Goal: Task Accomplishment & Management: Manage account settings

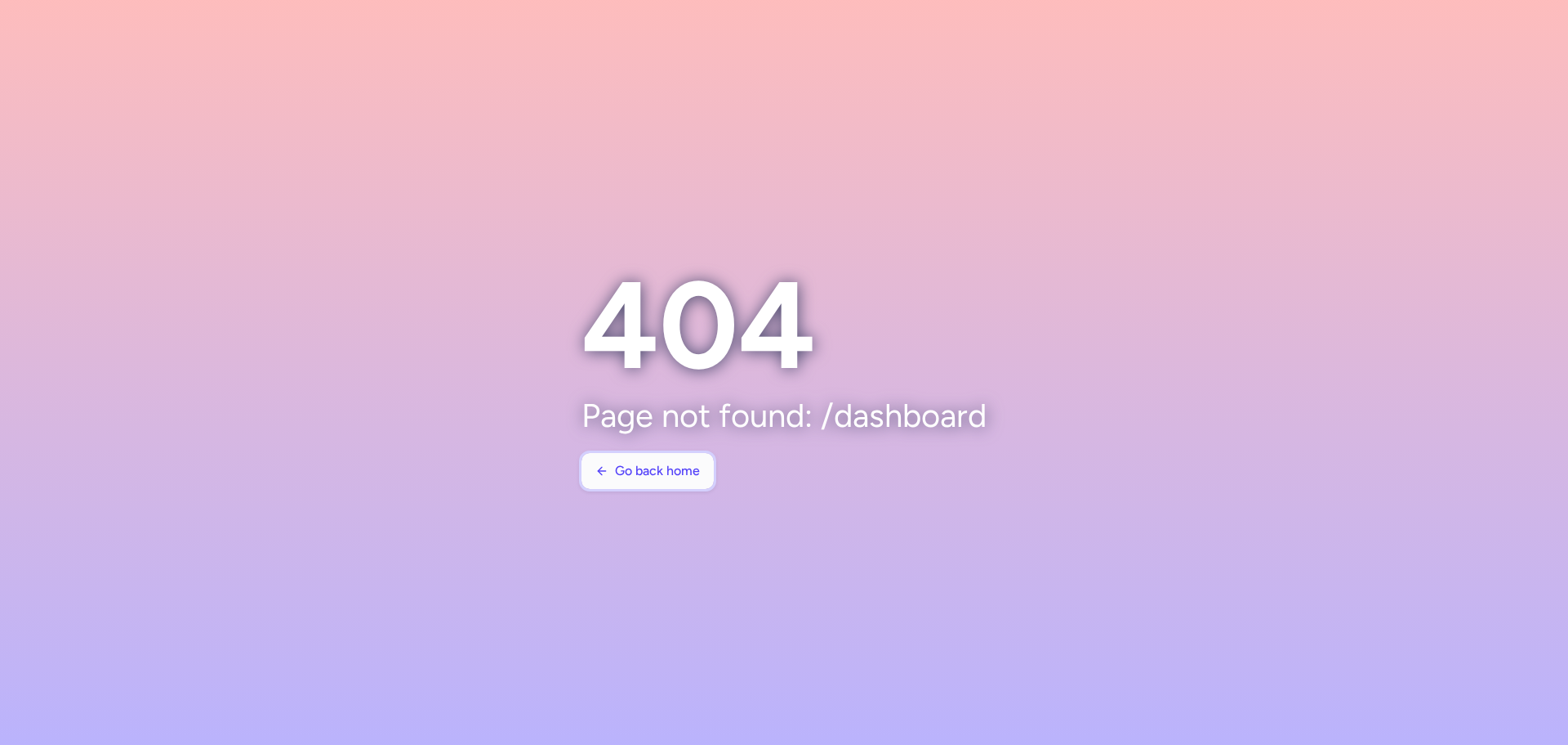
click at [661, 477] on span "Go back home" at bounding box center [657, 470] width 85 height 15
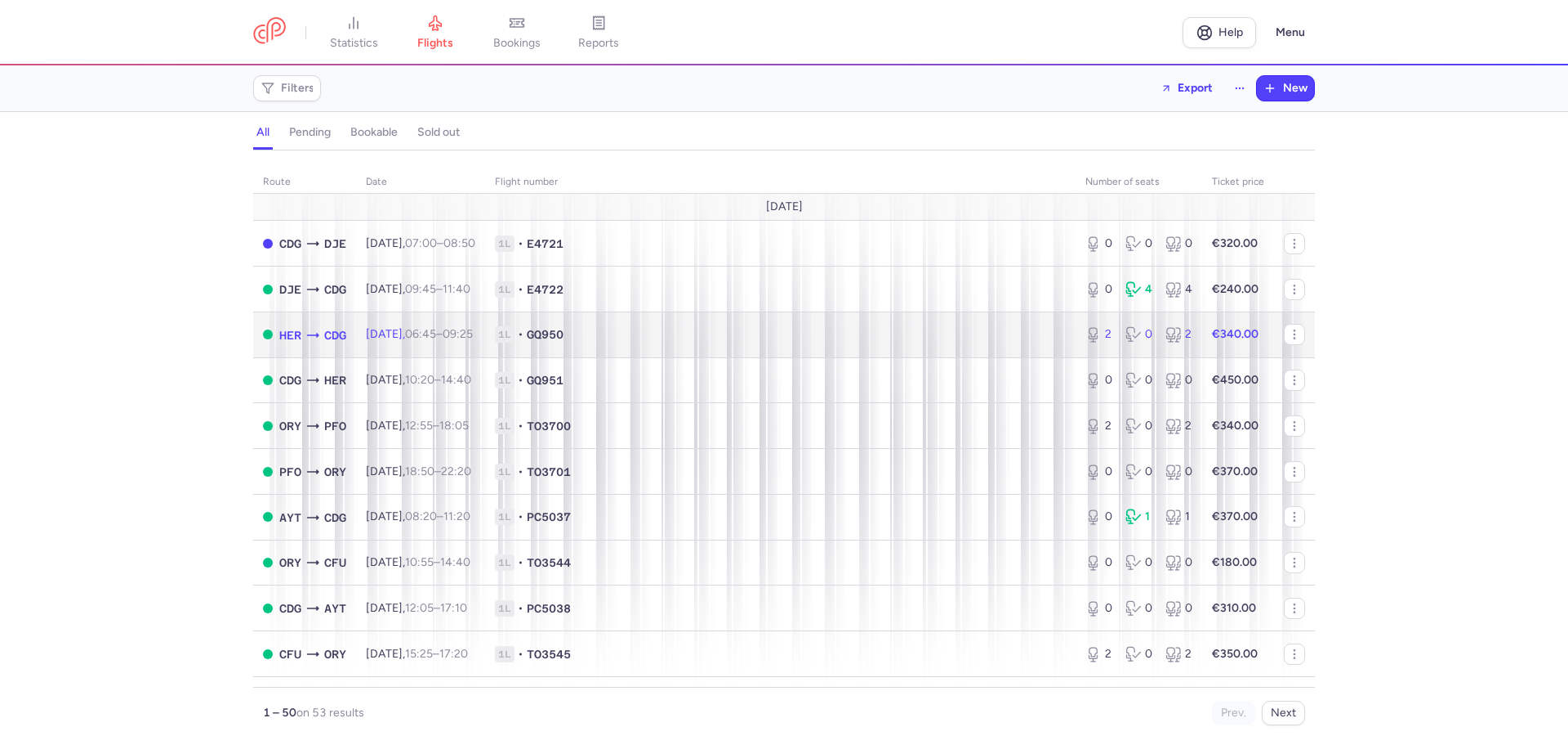
click at [693, 343] on span "1L • GQ950" at bounding box center [781, 334] width 571 height 17
select select "days"
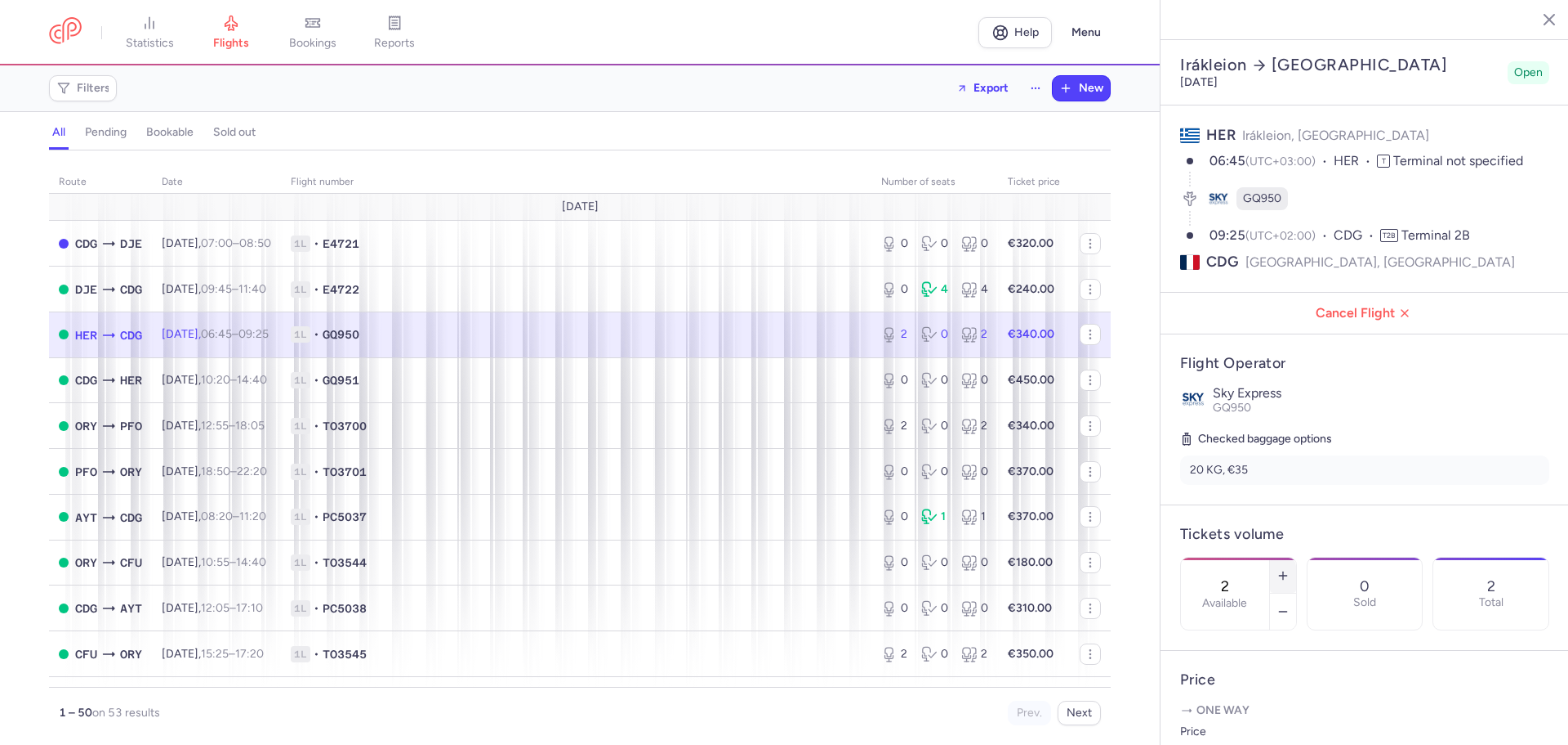
click at [1290, 569] on icon "button" at bounding box center [1283, 575] width 13 height 13
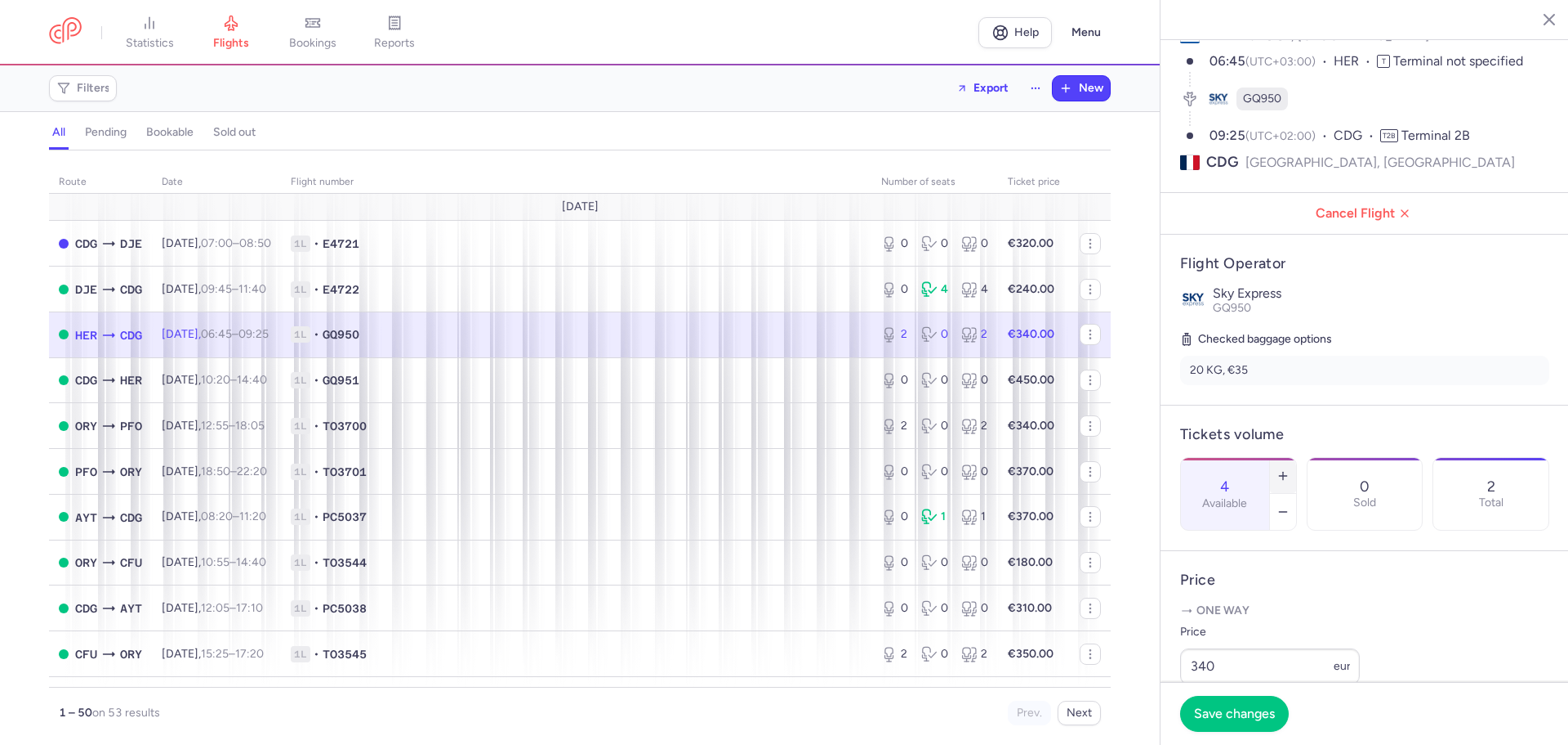
scroll to position [327, 0]
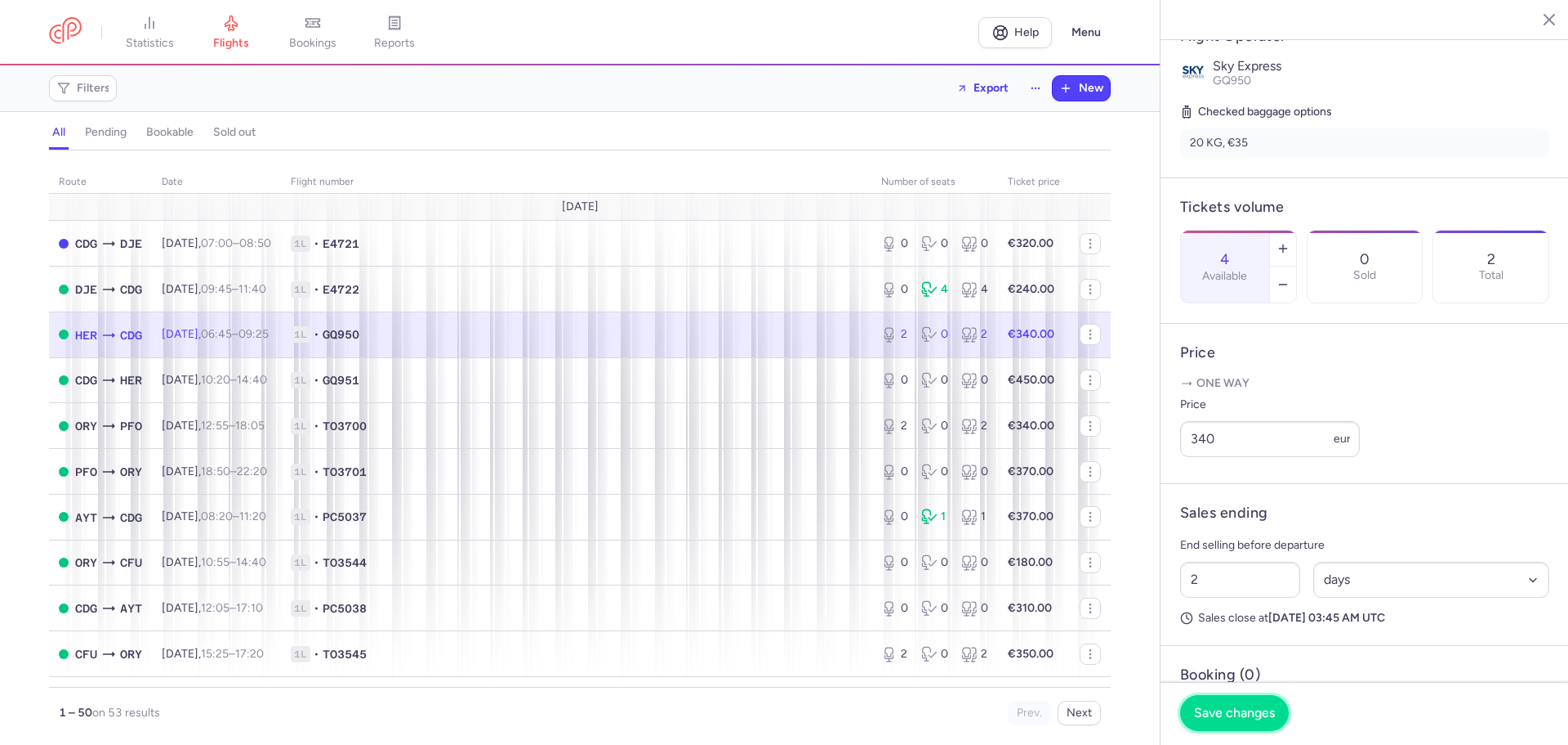
click at [1247, 710] on span "Save changes" at bounding box center [1234, 712] width 81 height 15
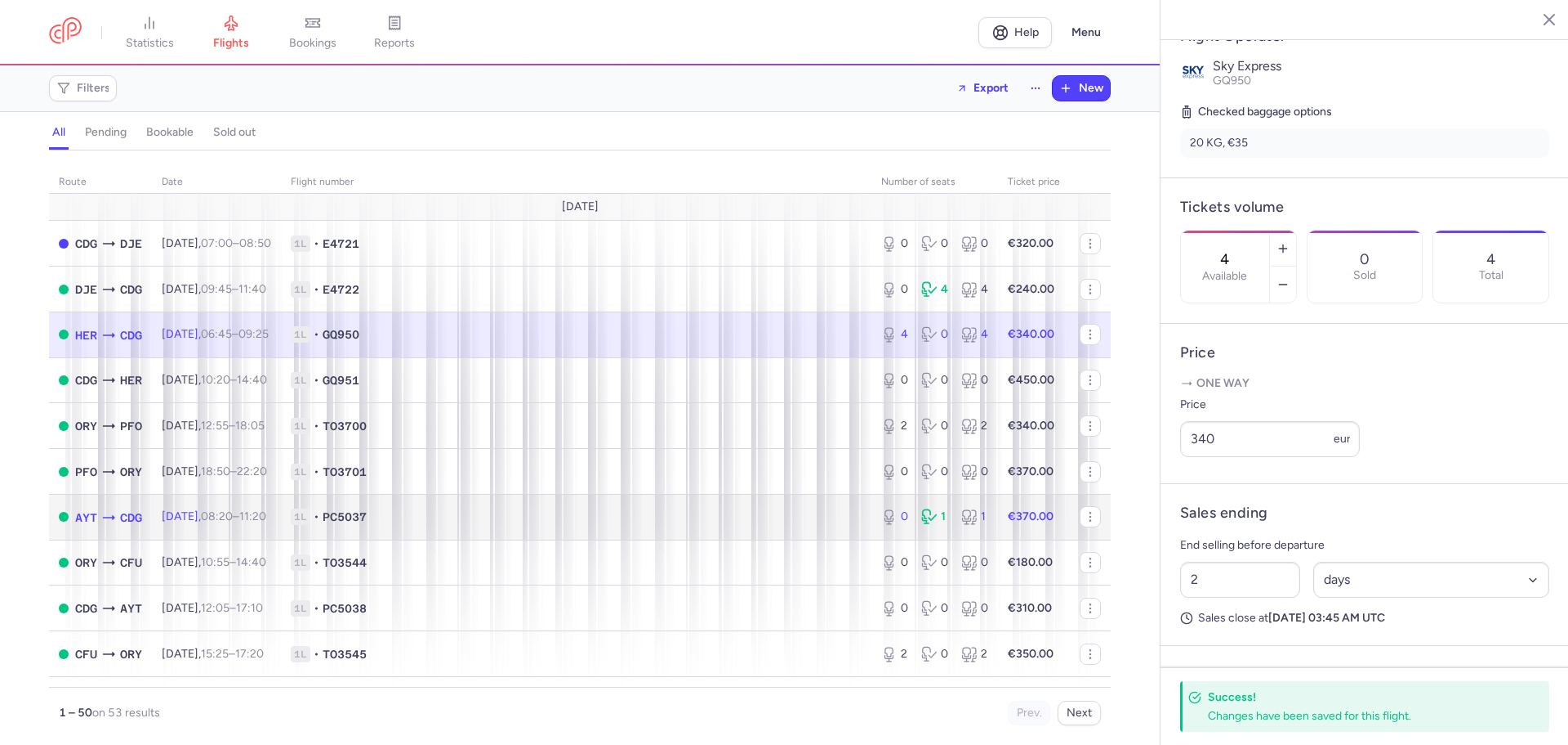
click at [571, 525] on span "1L • PC5037" at bounding box center [576, 516] width 571 height 17
type input "0"
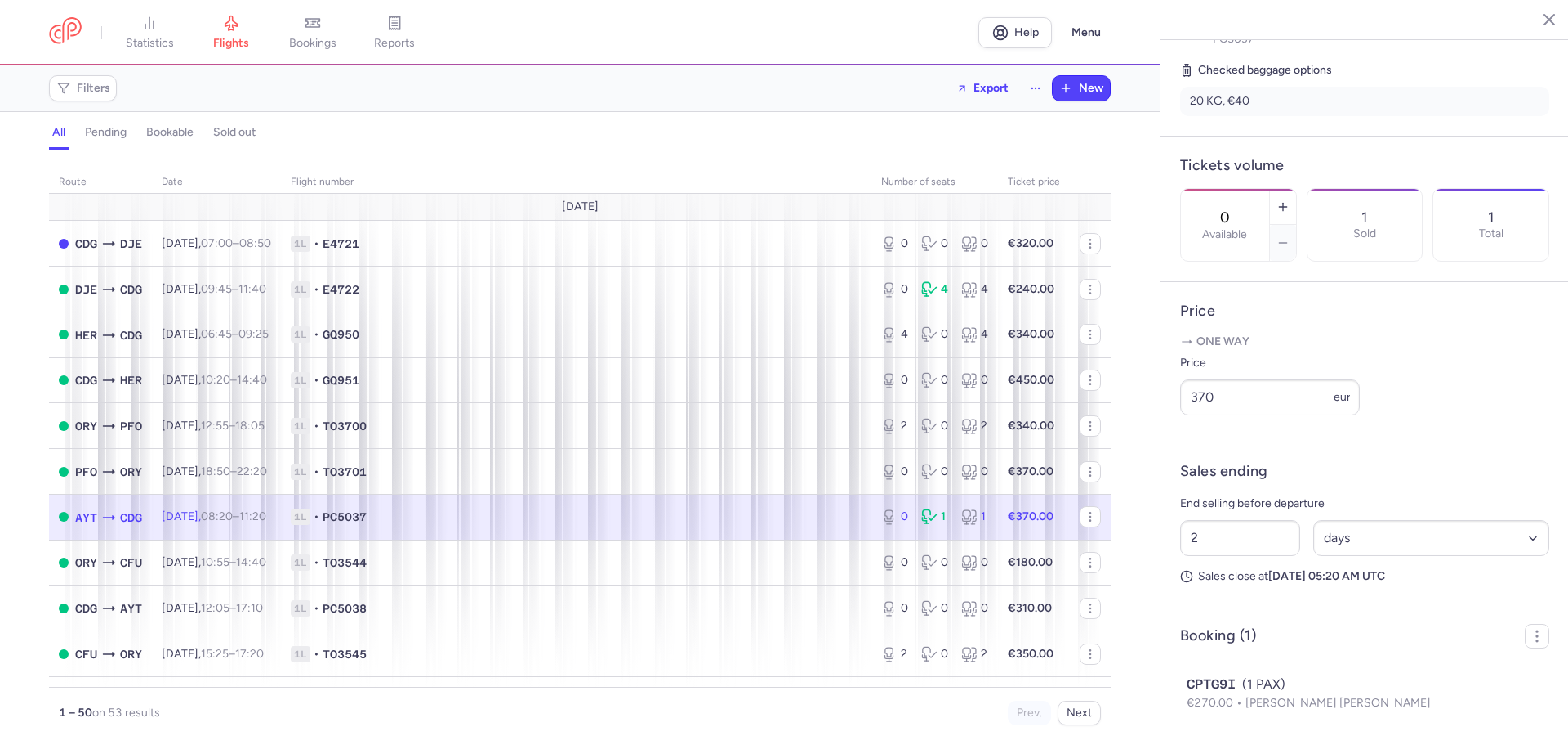
scroll to position [425, 0]
drag, startPoint x: 1234, startPoint y: 537, endPoint x: 1131, endPoint y: 531, distance: 103.2
click at [1132, 531] on div "statistics flights bookings reports Help Menu Filters Export New all pending bo…" at bounding box center [784, 372] width 1568 height 745
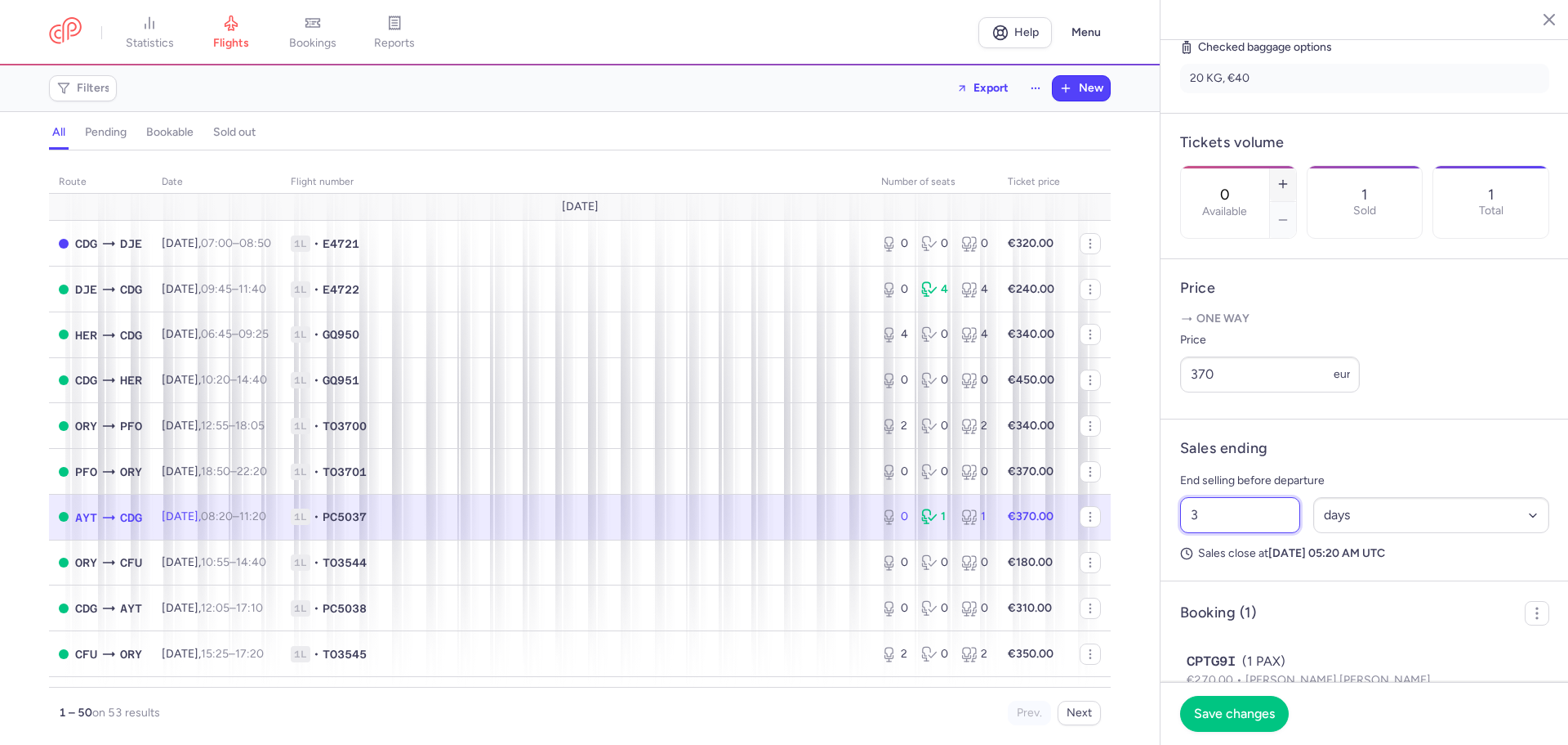
type input "3"
click at [1290, 177] on icon "button" at bounding box center [1283, 183] width 13 height 13
type input "1"
click at [1244, 712] on span "Save changes" at bounding box center [1234, 712] width 81 height 15
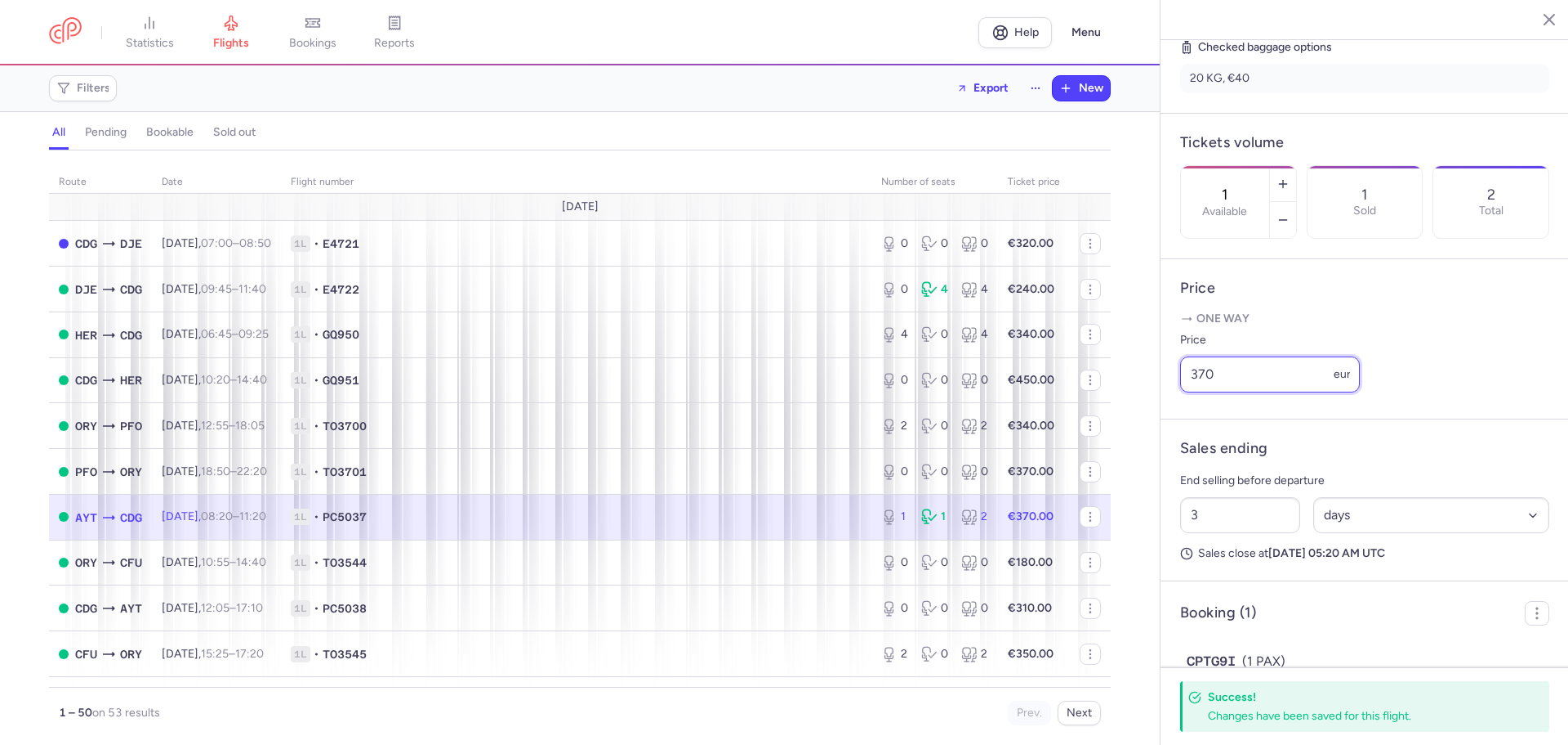
drag, startPoint x: 1265, startPoint y: 399, endPoint x: 1157, endPoint y: 399, distance: 108.0
click at [1150, 399] on div "statistics flights bookings reports Help Menu Filters Export New all pending bo…" at bounding box center [784, 372] width 1568 height 745
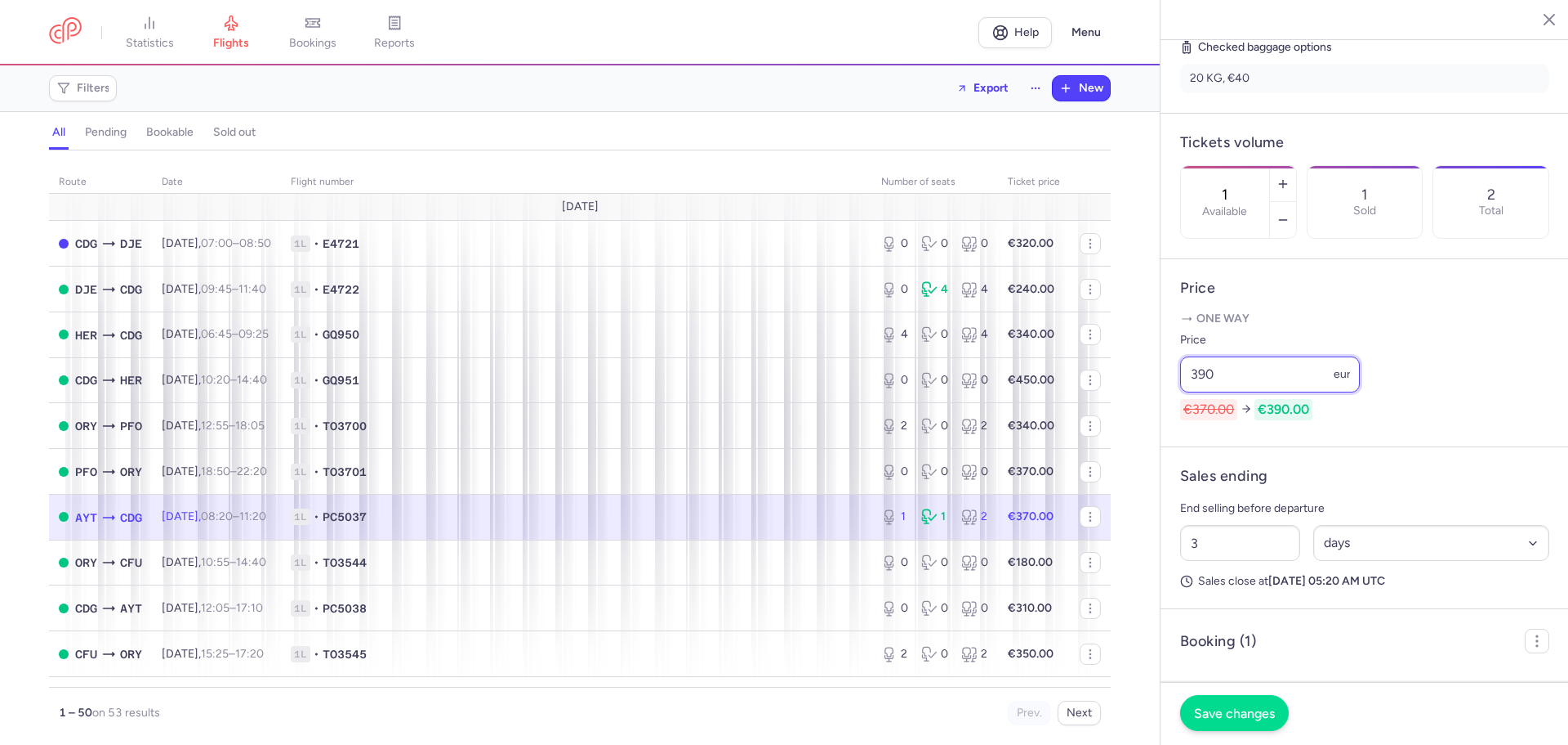
type input "390"
click at [1219, 712] on span "Save changes" at bounding box center [1234, 712] width 81 height 15
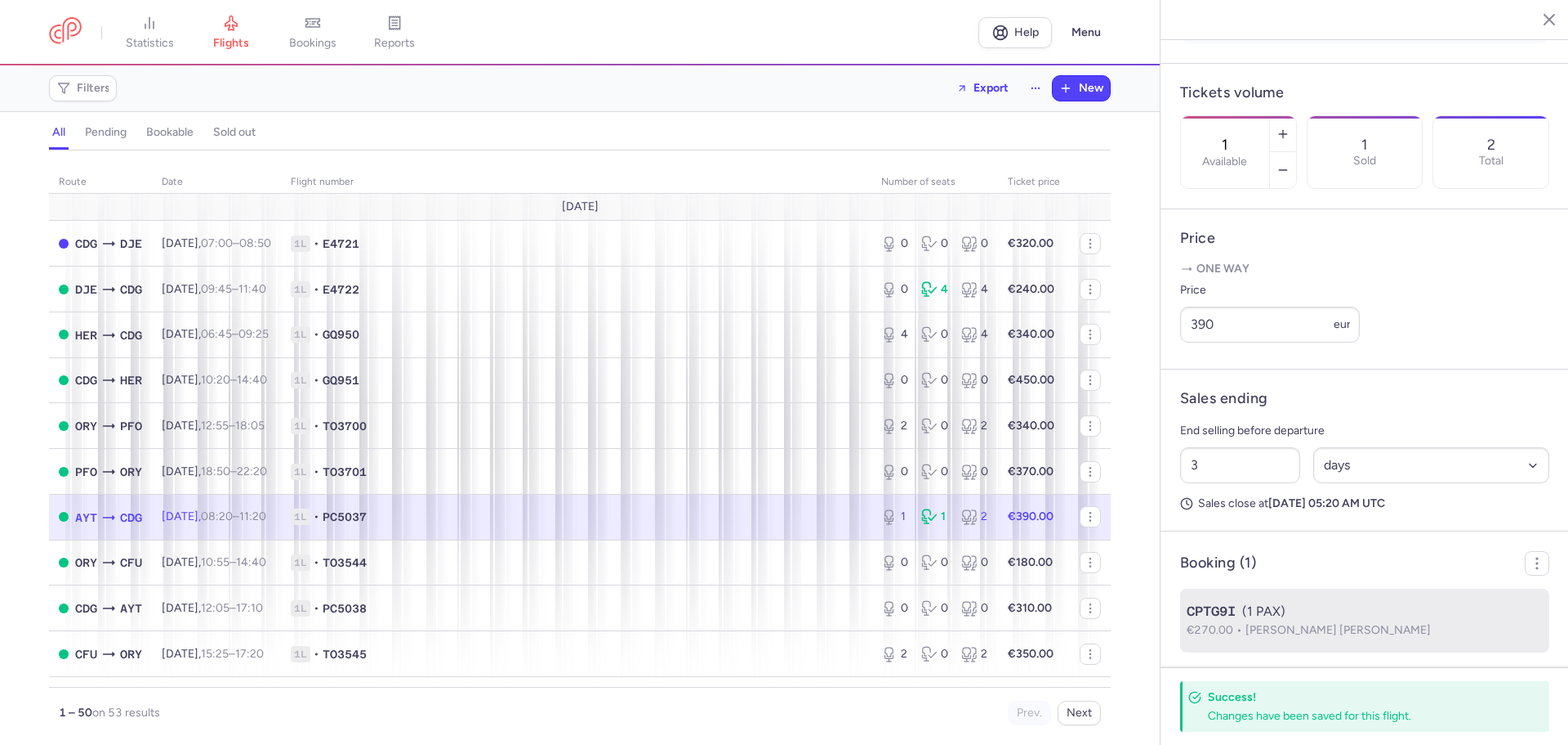
scroll to position [503, 0]
